Goal: Transaction & Acquisition: Book appointment/travel/reservation

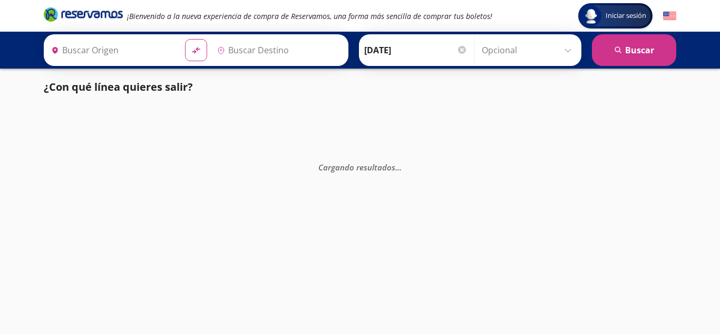
type input "[PERSON_NAME], [GEOGRAPHIC_DATA]"
type input "[GEOGRAPHIC_DATA], [GEOGRAPHIC_DATA]"
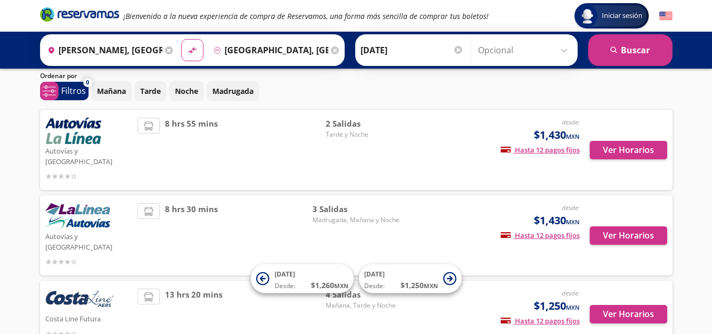
scroll to position [53, 0]
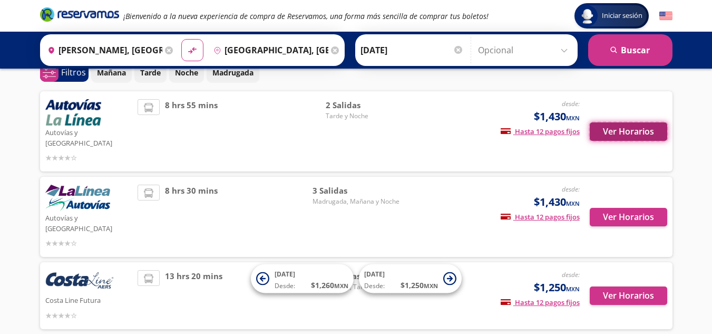
click at [607, 129] on button "Ver Horarios" at bounding box center [628, 131] width 77 height 18
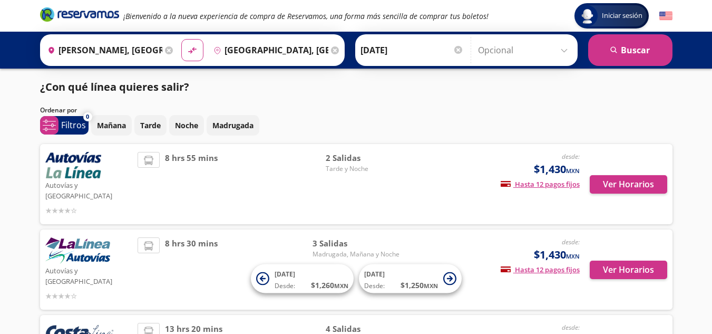
scroll to position [53, 0]
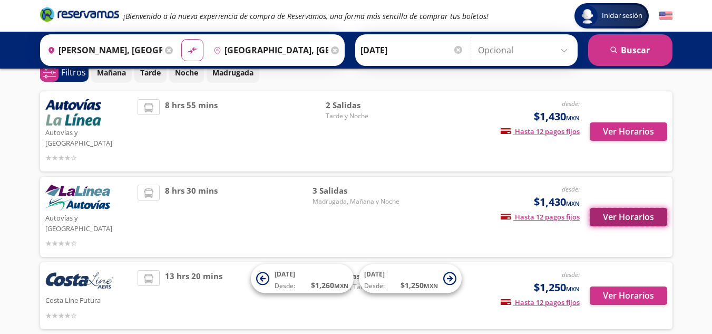
click at [626, 208] on button "Ver Horarios" at bounding box center [628, 217] width 77 height 18
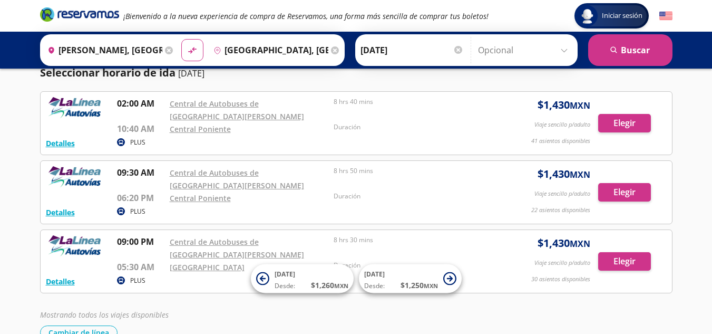
scroll to position [93, 0]
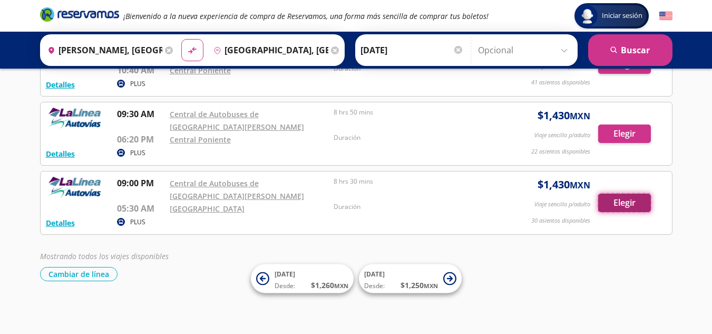
click at [608, 205] on button "Elegir" at bounding box center [624, 202] width 53 height 18
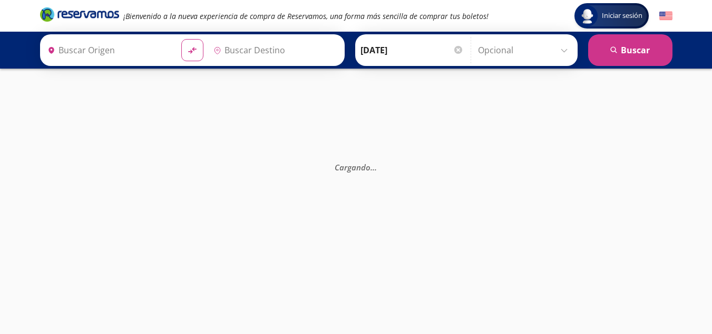
type input "[PERSON_NAME], [GEOGRAPHIC_DATA]"
type input "[GEOGRAPHIC_DATA], [GEOGRAPHIC_DATA]"
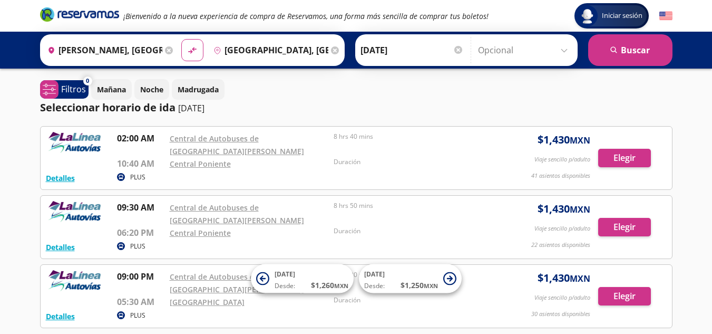
scroll to position [53, 0]
